Goal: Information Seeking & Learning: Learn about a topic

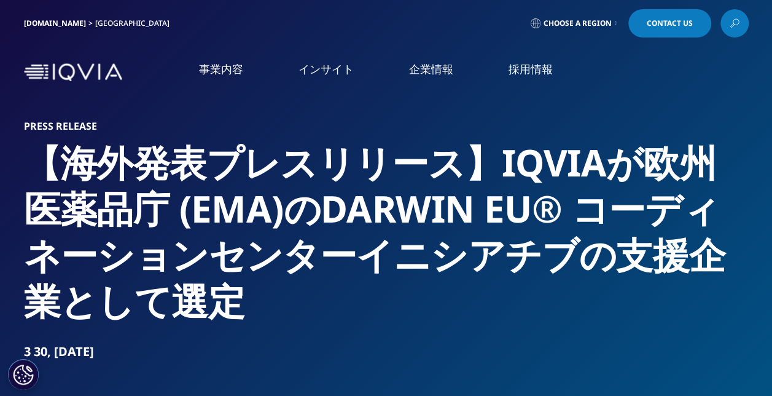
click at [226, 76] on link "事業内容" at bounding box center [221, 68] width 44 height 15
click at [311, 297] on link "概要" at bounding box center [325, 304] width 186 height 33
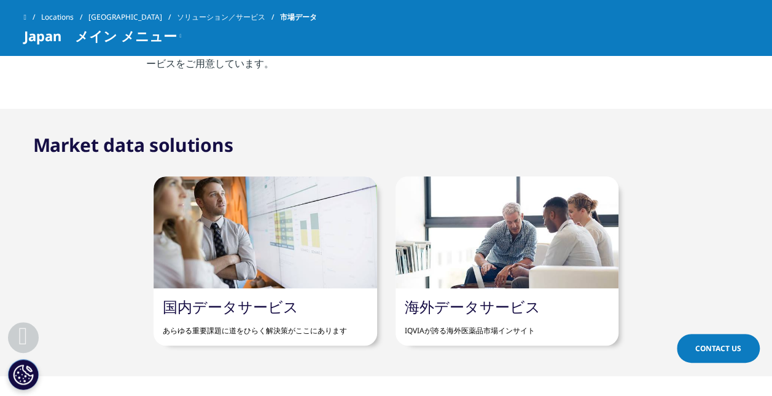
scroll to position [676, 0]
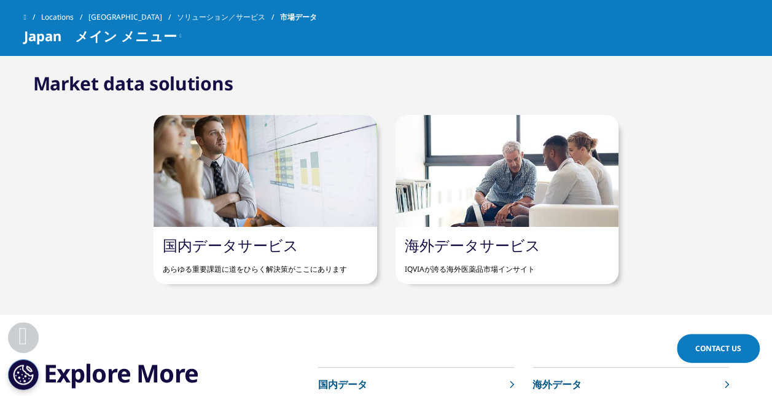
click at [476, 221] on div at bounding box center [507, 171] width 223 height 112
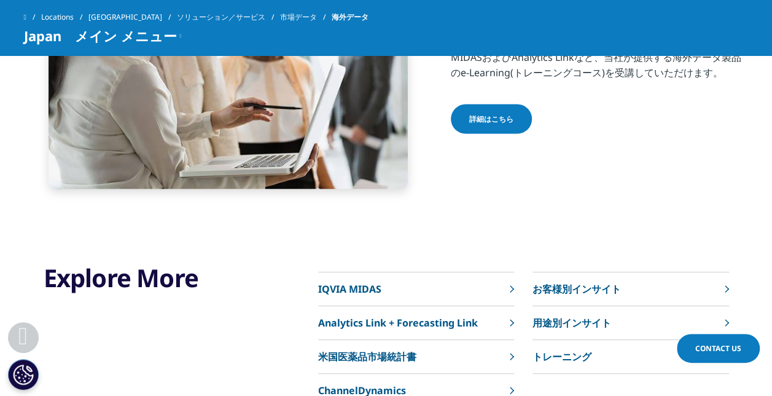
scroll to position [1290, 0]
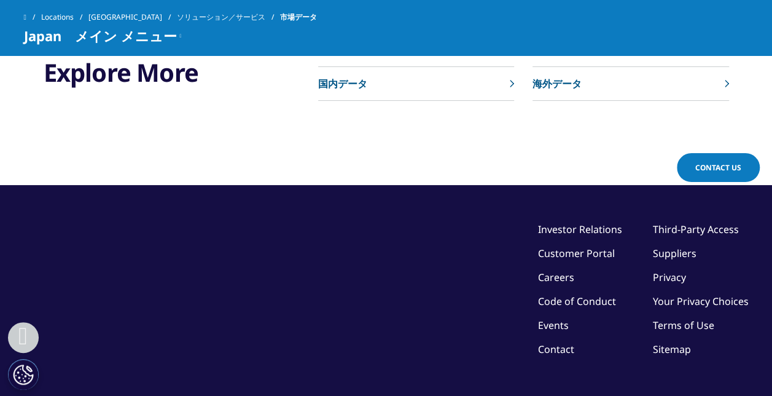
scroll to position [1079, 0]
